Goal: Task Accomplishment & Management: Manage account settings

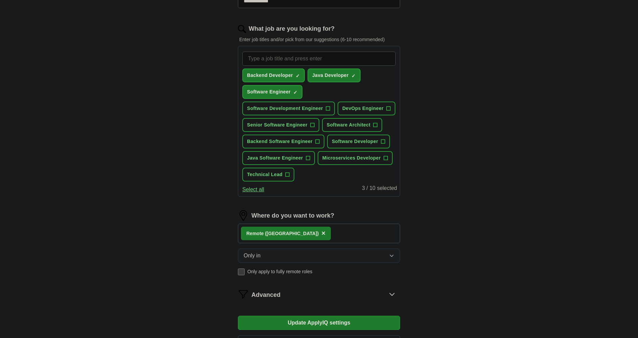
scroll to position [135, 0]
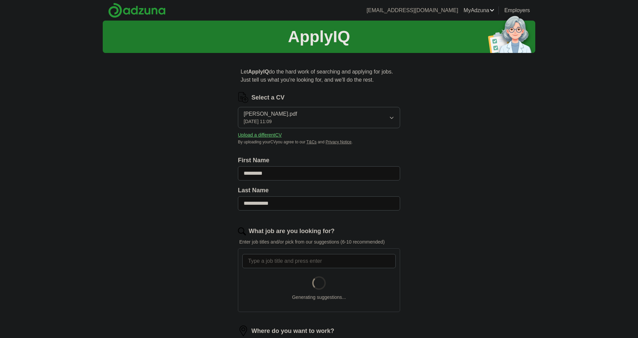
scroll to position [169, 0]
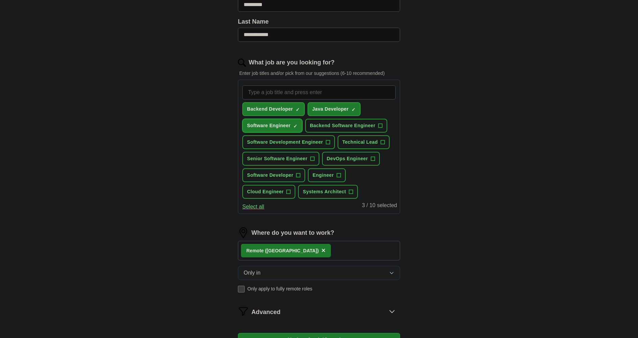
click at [0, 0] on span "×" at bounding box center [0, 0] width 0 height 0
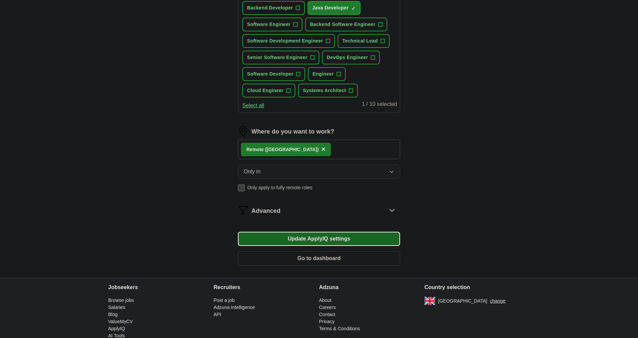
click at [374, 241] on button "Update ApplyIQ settings" at bounding box center [319, 239] width 162 height 14
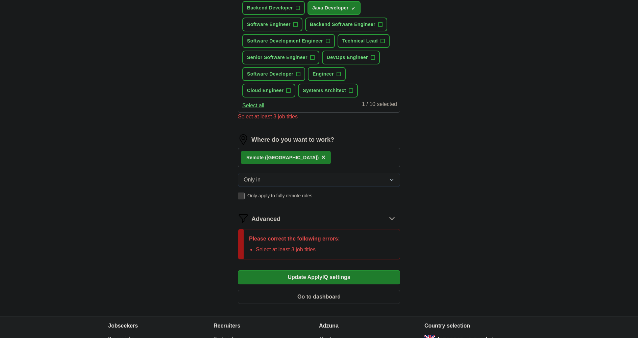
scroll to position [169, 0]
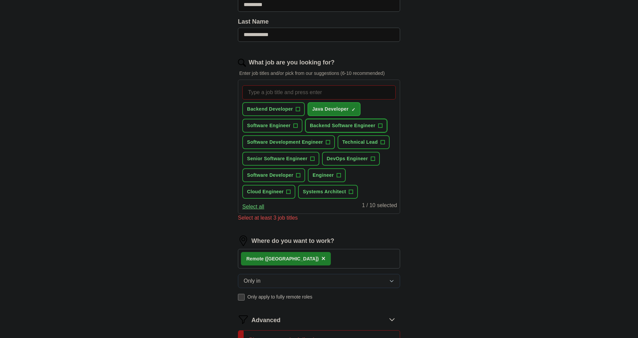
click at [378, 127] on span "+" at bounding box center [380, 125] width 4 height 5
click at [296, 111] on span "+" at bounding box center [298, 109] width 4 height 4
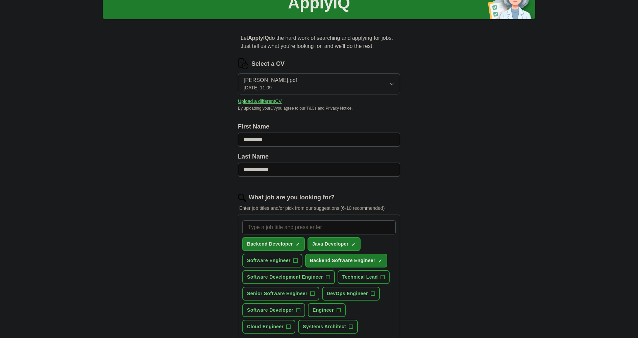
scroll to position [236, 0]
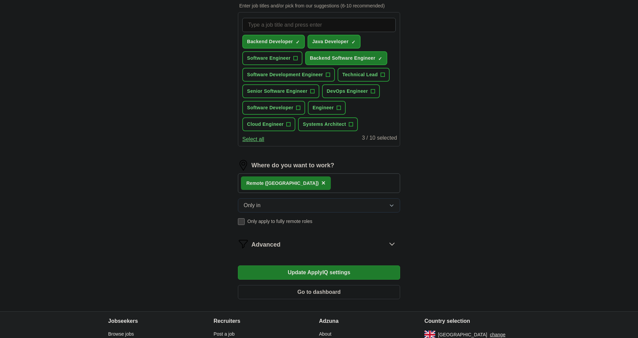
click at [391, 244] on icon at bounding box center [391, 244] width 11 height 11
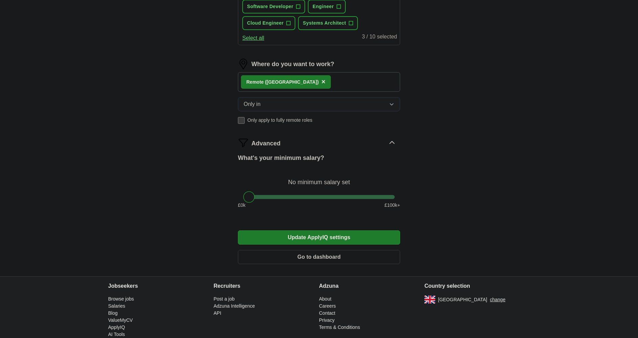
scroll to position [351, 0]
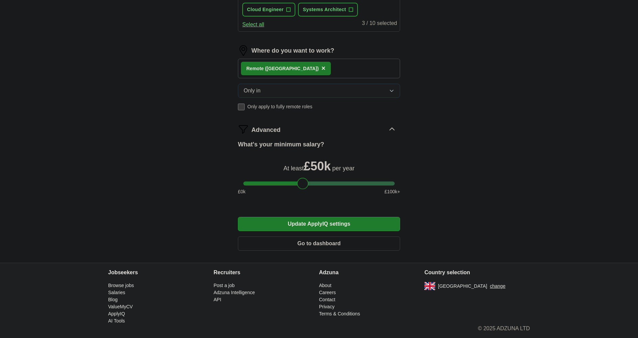
drag, startPoint x: 251, startPoint y: 183, endPoint x: 304, endPoint y: 196, distance: 55.2
click at [304, 196] on div "What's your minimum salary? At least £ 50k per year £ 0 k £ 100 k+" at bounding box center [319, 170] width 162 height 61
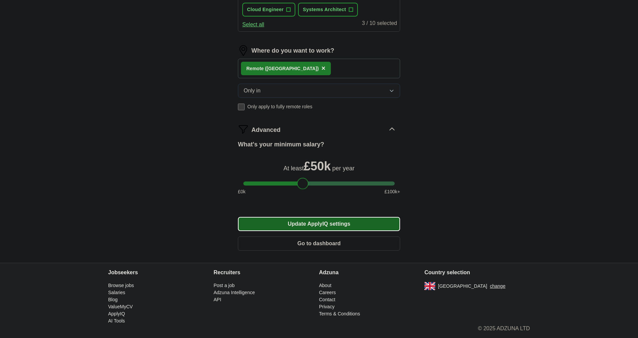
click at [341, 226] on button "Update ApplyIQ settings" at bounding box center [319, 224] width 162 height 14
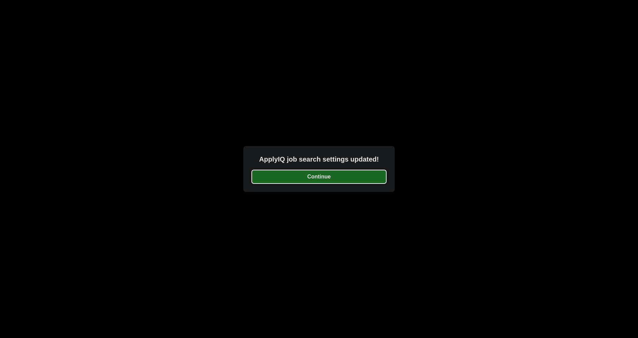
click at [358, 170] on button "Continue" at bounding box center [318, 177] width 135 height 14
